Goal: Task Accomplishment & Management: Use online tool/utility

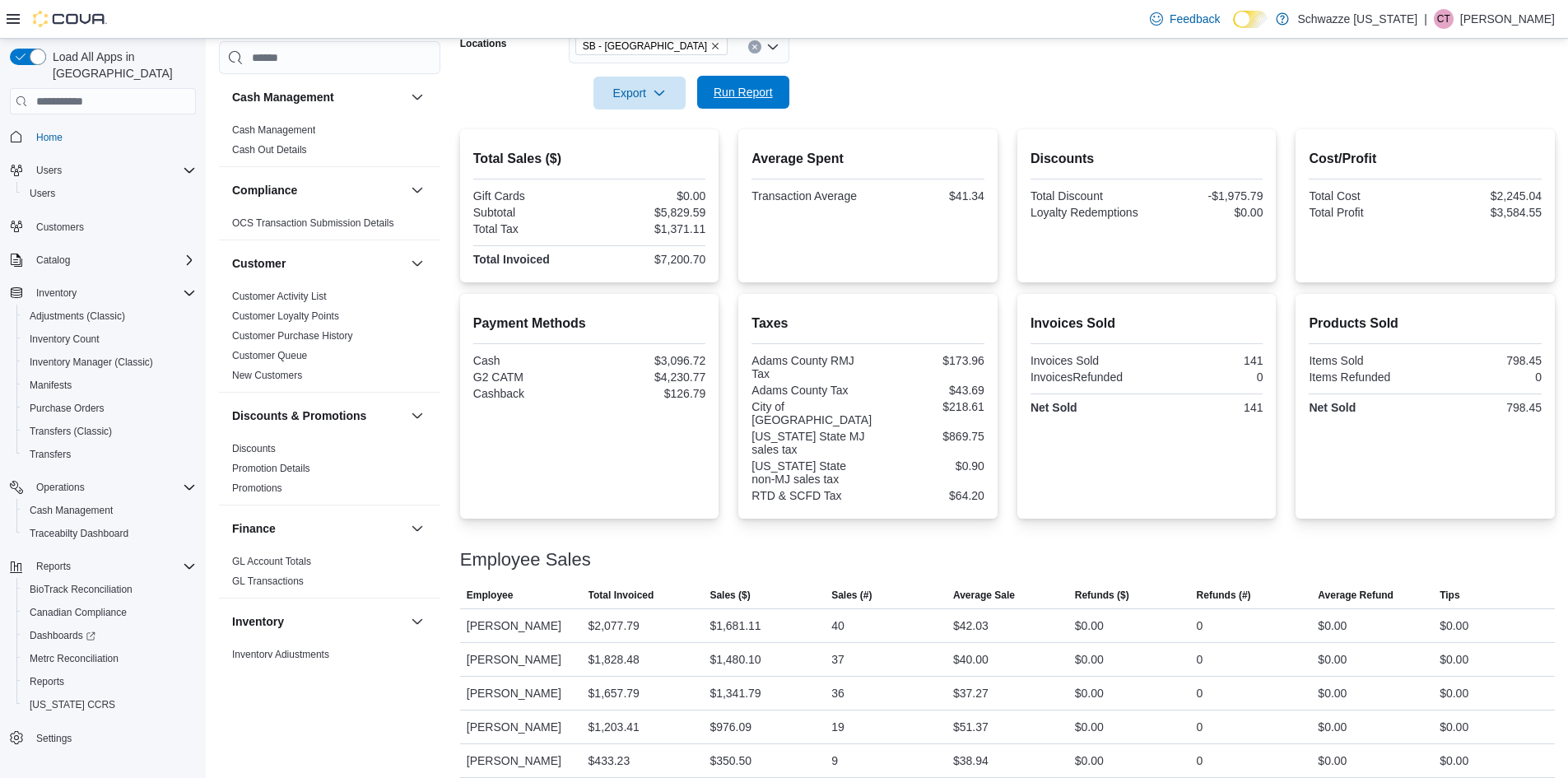
scroll to position [988, 0]
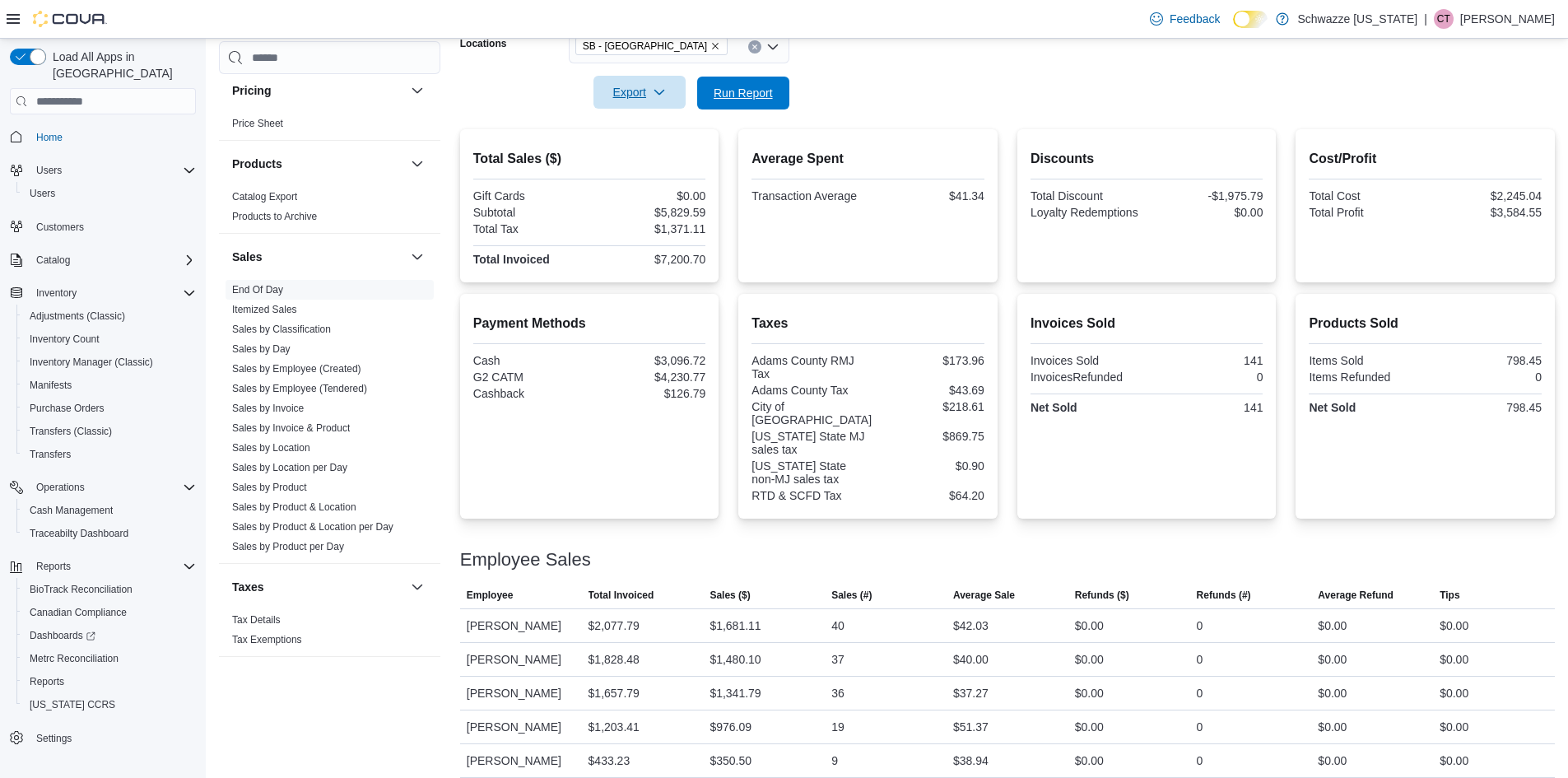
drag, startPoint x: 727, startPoint y: 89, endPoint x: 669, endPoint y: 97, distance: 58.5
click at [727, 89] on span "Run Report" at bounding box center [743, 93] width 59 height 17
click at [614, 98] on span "Export" at bounding box center [639, 92] width 73 height 33
click at [663, 157] on span "Export to Pdf" at bounding box center [642, 158] width 74 height 13
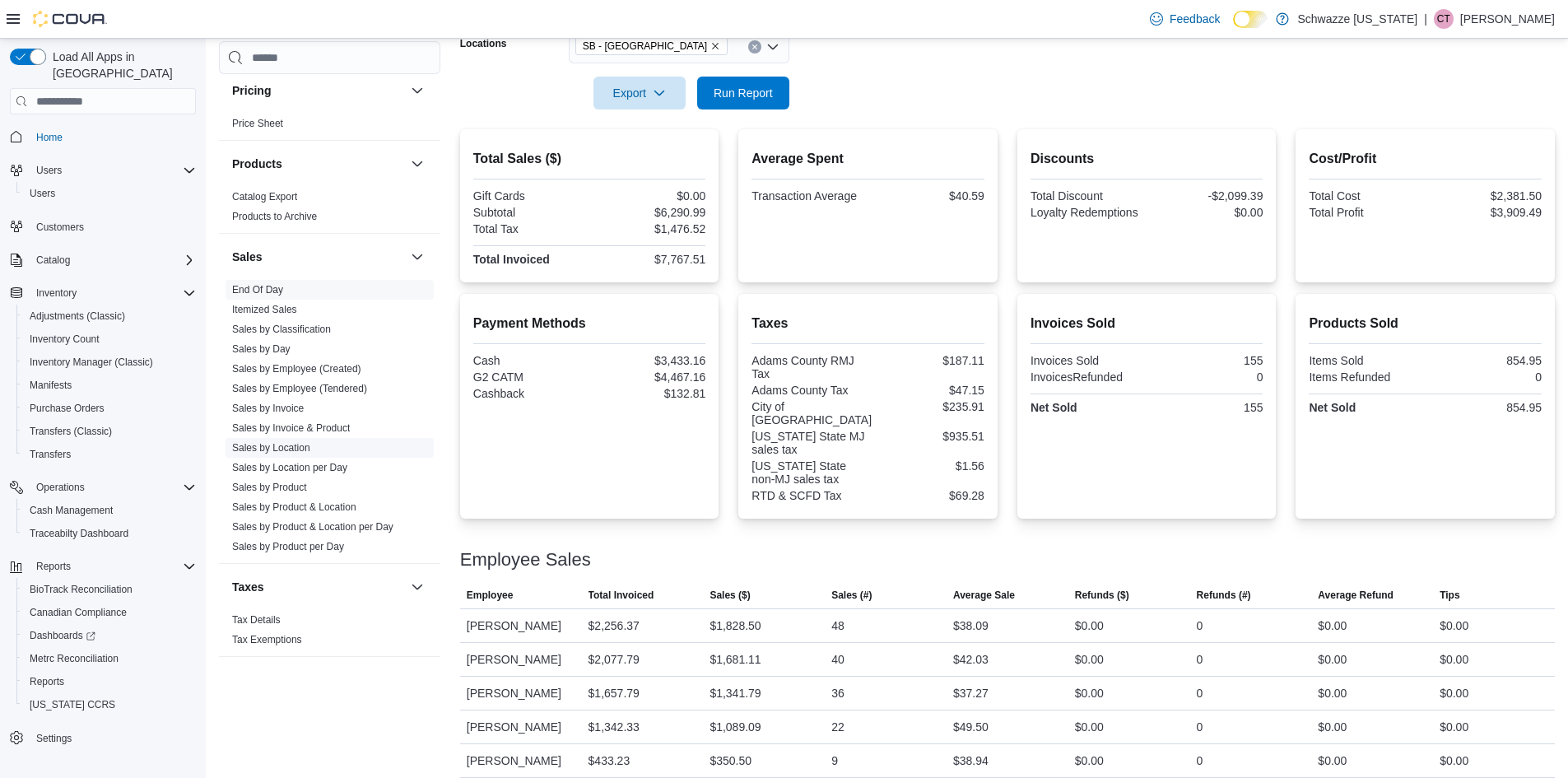
click at [261, 449] on link "Sales by Location" at bounding box center [271, 447] width 78 height 12
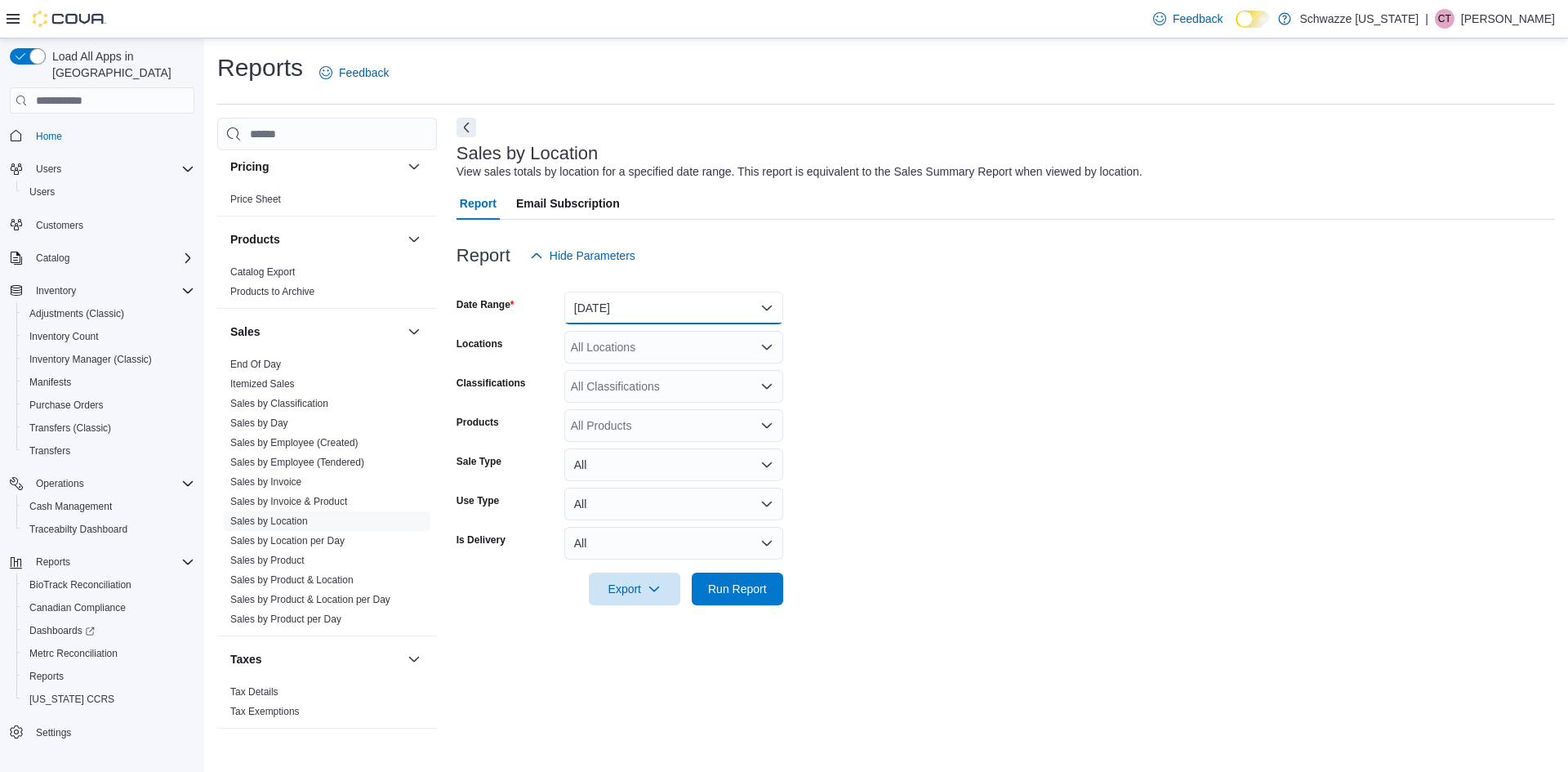
click at [609, 302] on button "[DATE]" at bounding box center [674, 308] width 219 height 33
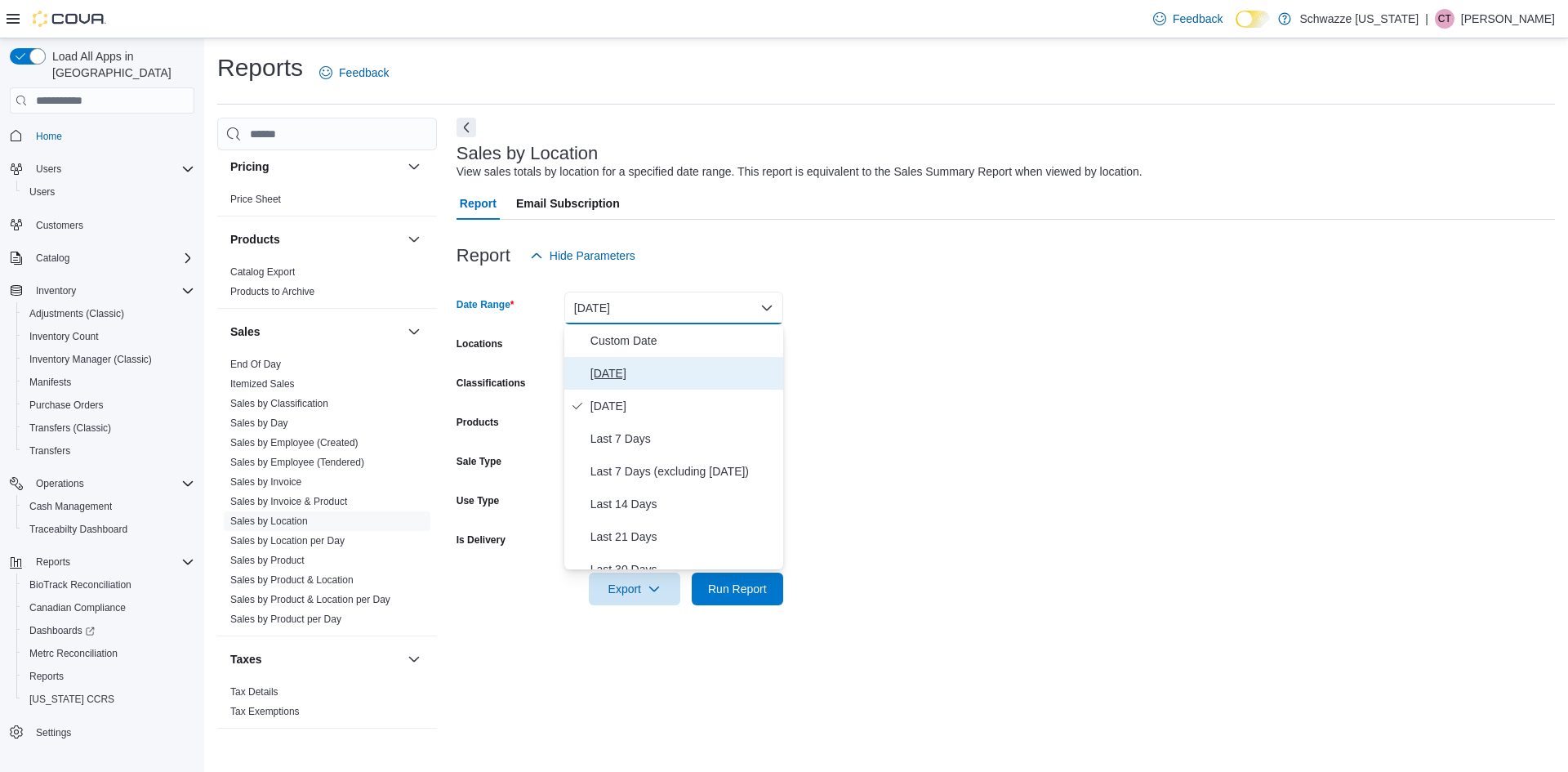
click at [611, 361] on button "[DATE]" at bounding box center [674, 374] width 219 height 33
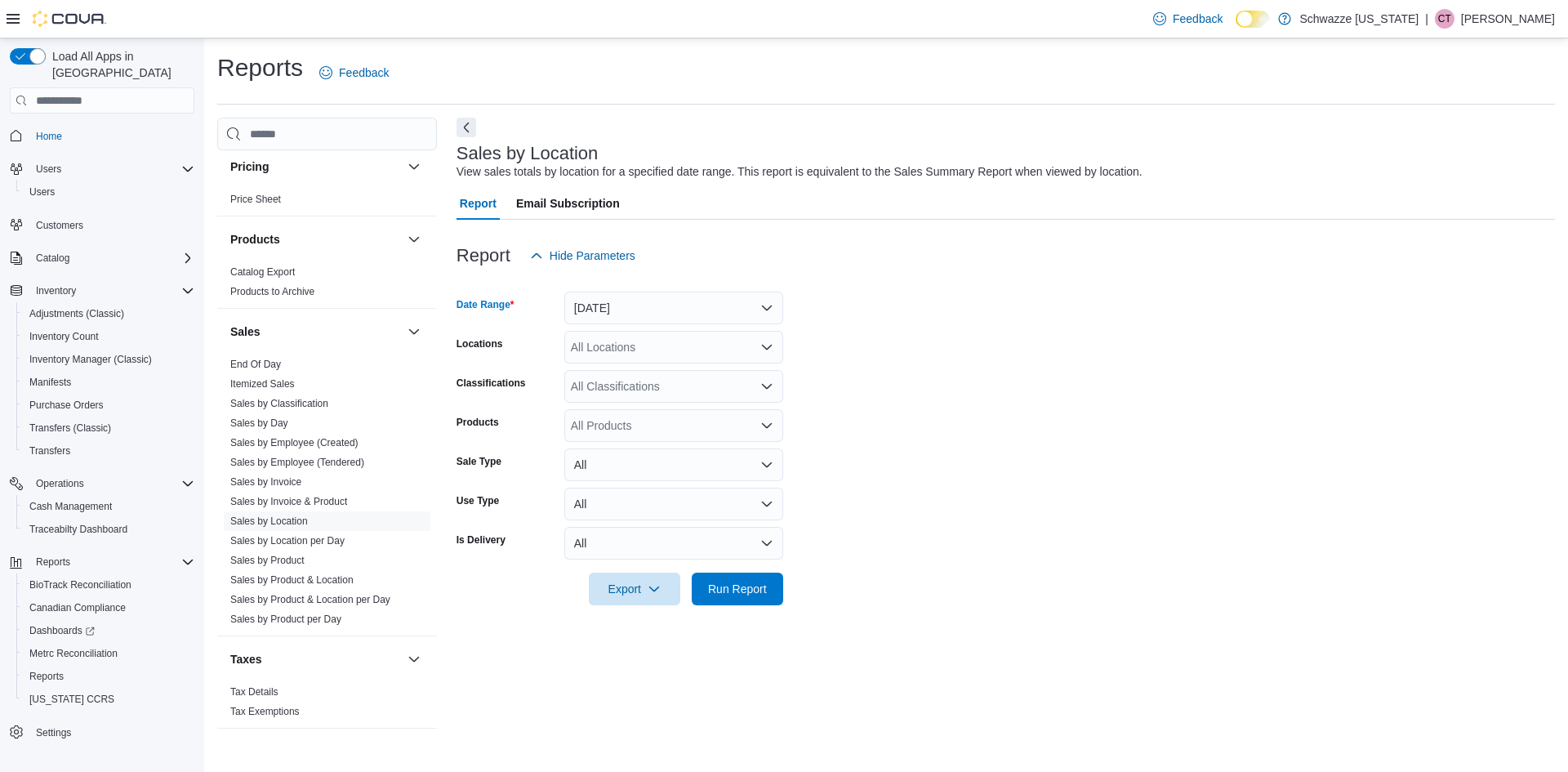
click at [628, 354] on div "All Locations" at bounding box center [674, 347] width 219 height 33
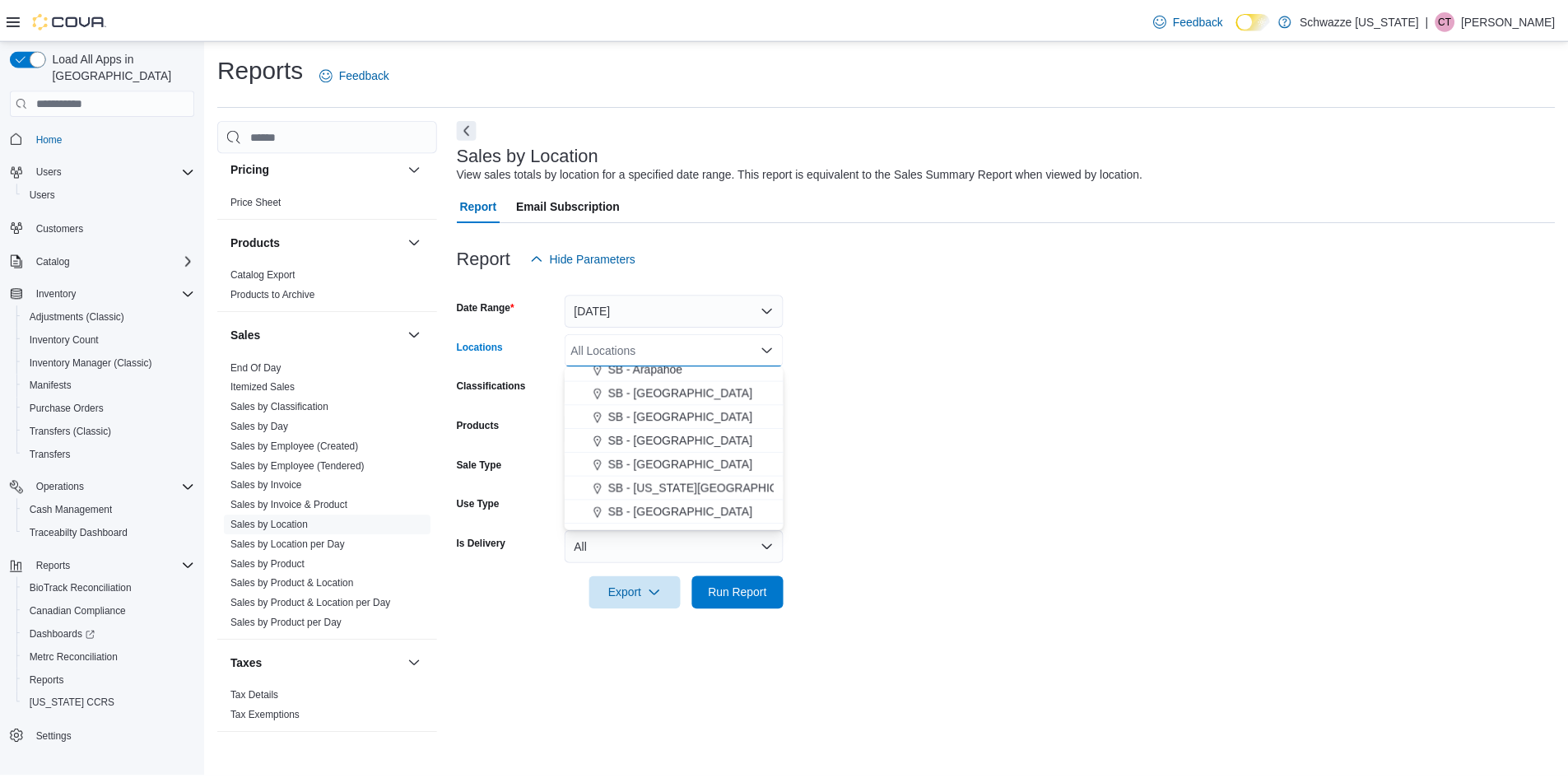
scroll to position [330, 0]
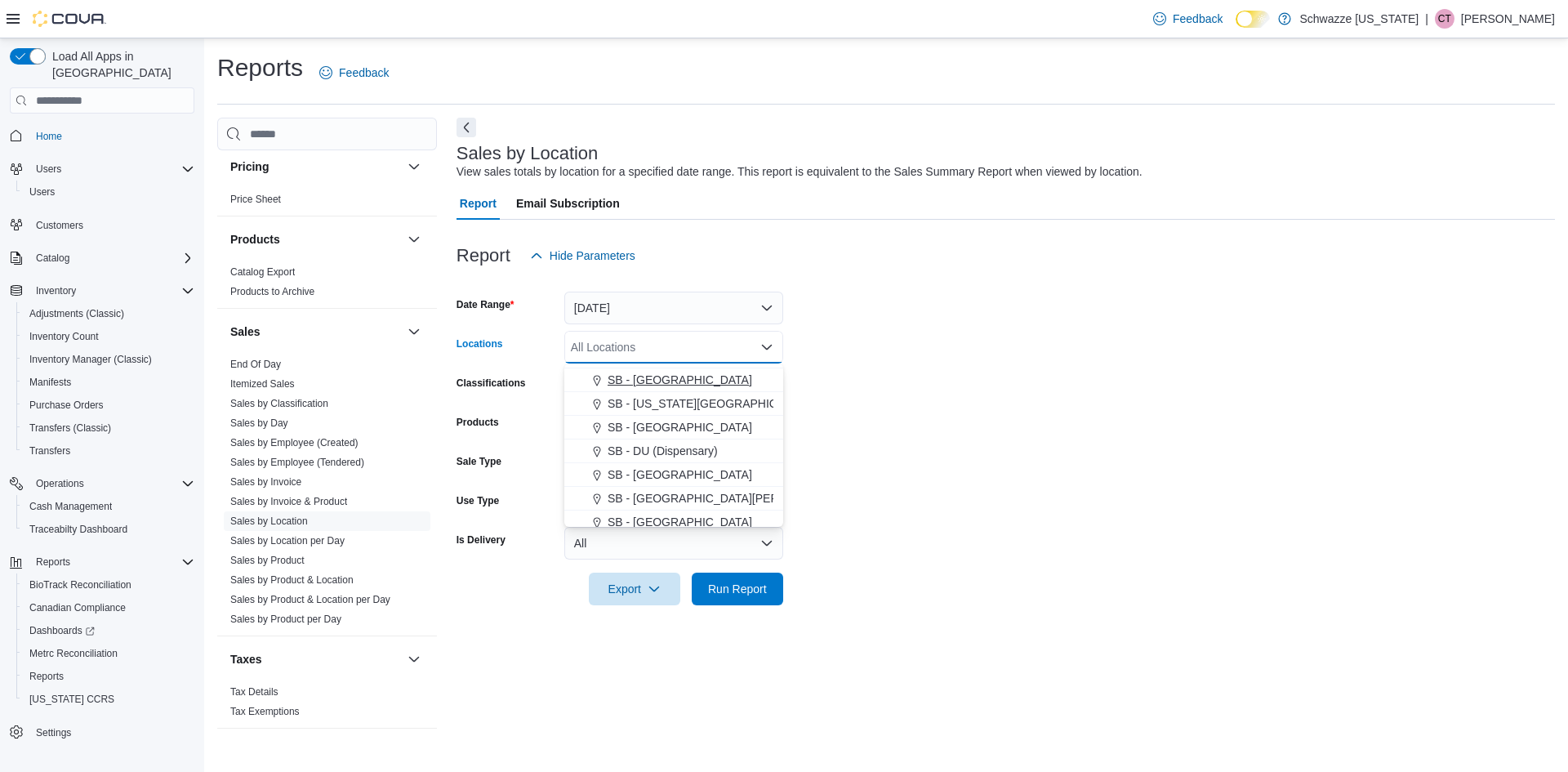
click at [644, 378] on span "SB - [GEOGRAPHIC_DATA]" at bounding box center [680, 380] width 144 height 16
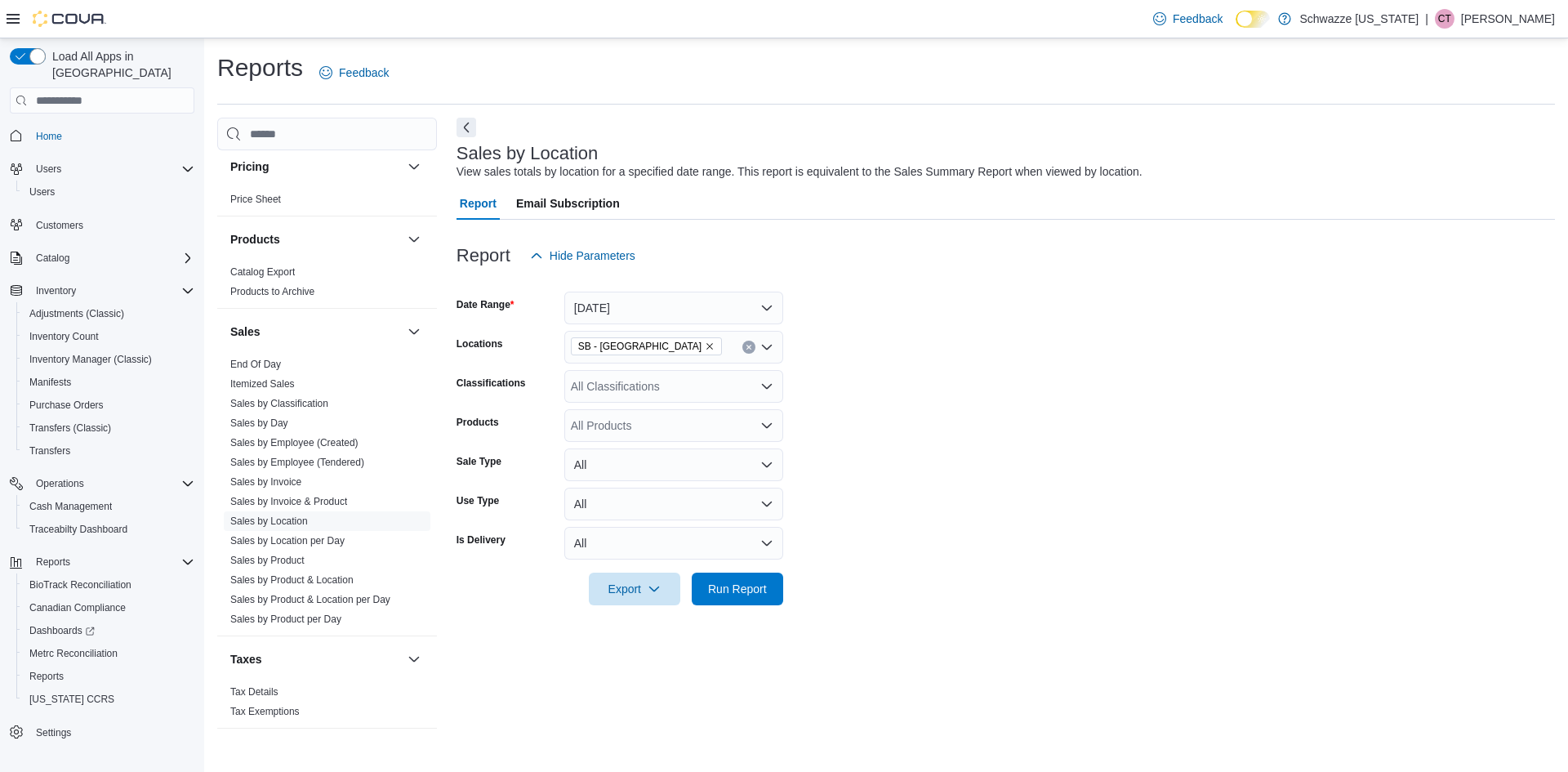
click at [712, 568] on div at bounding box center [1006, 566] width 1098 height 13
click at [714, 575] on span "Run Report" at bounding box center [737, 588] width 72 height 33
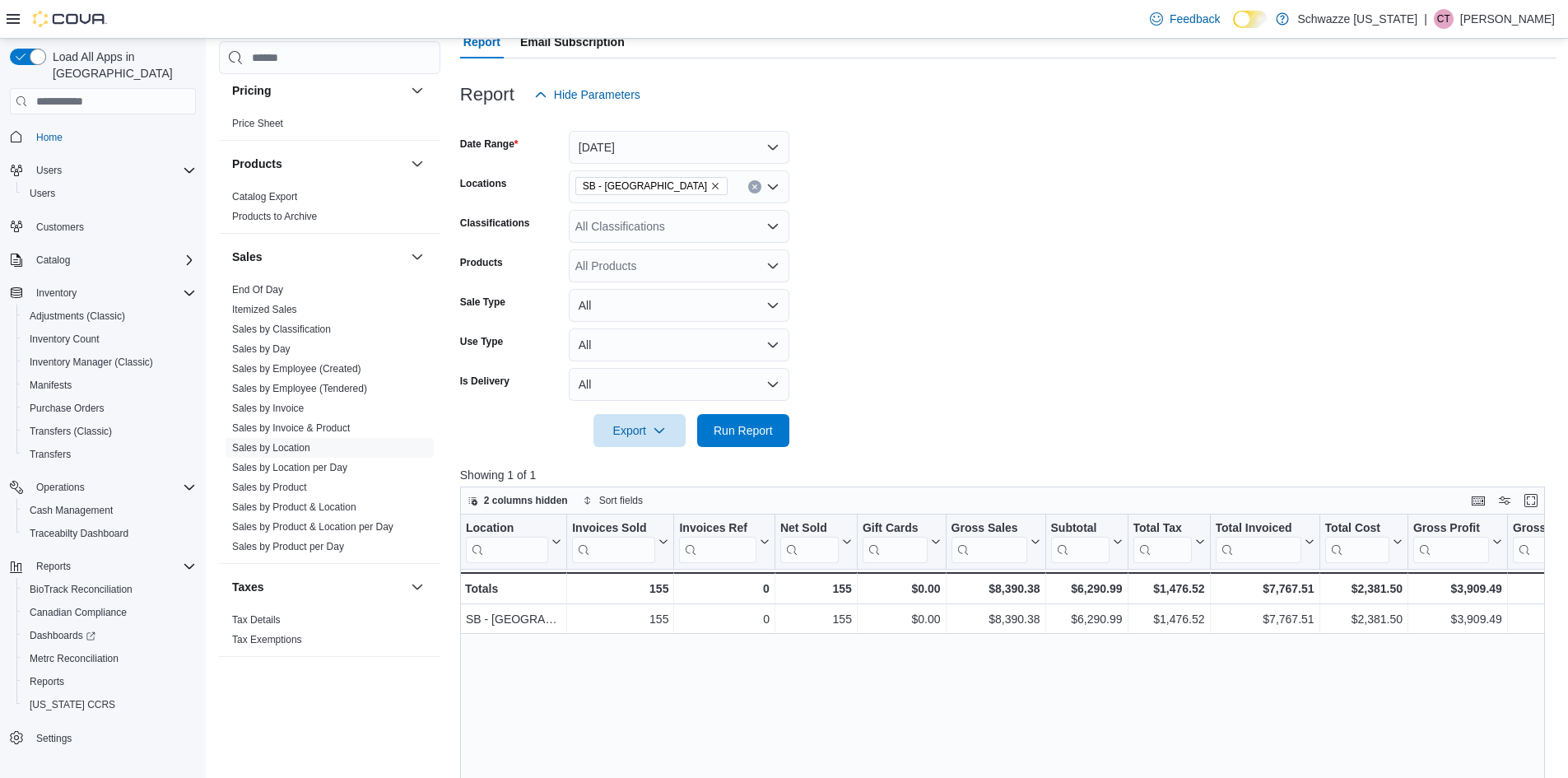
scroll to position [165, 0]
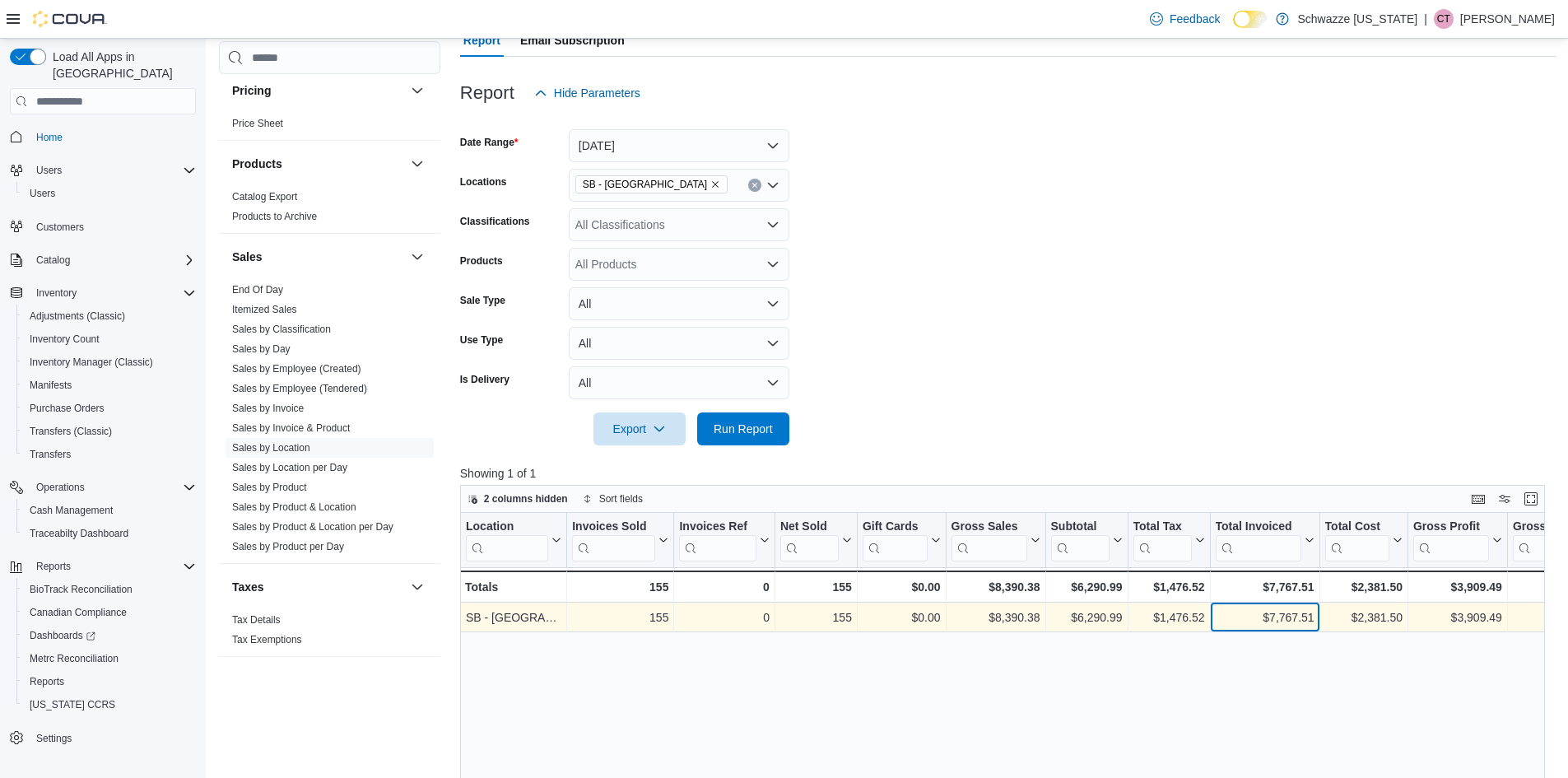
click at [1290, 632] on div "$7,767.51 - Total Invoiced, column 9, row 1" at bounding box center [1264, 617] width 110 height 29
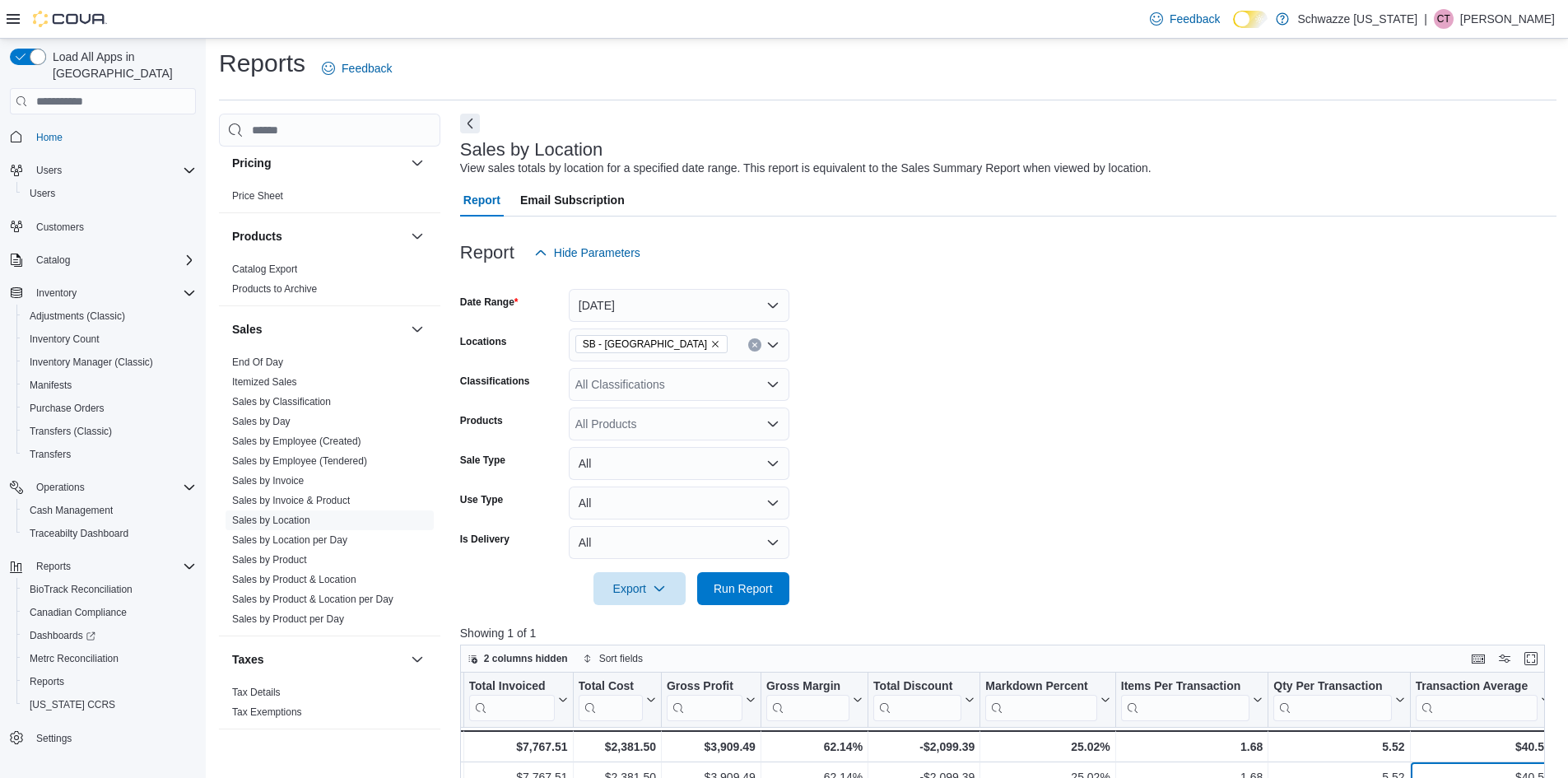
scroll to position [0, 0]
